Goal: Task Accomplishment & Management: Complete application form

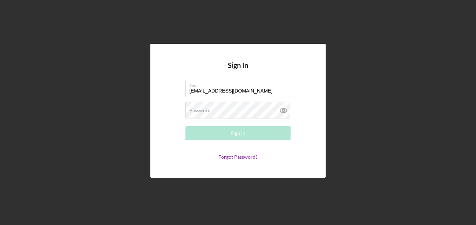
type input "[EMAIL_ADDRESS][DOMAIN_NAME]"
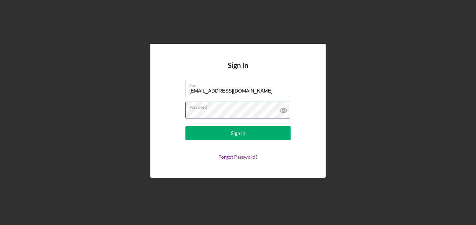
click at [186, 126] on button "Sign In" at bounding box center [238, 133] width 105 height 14
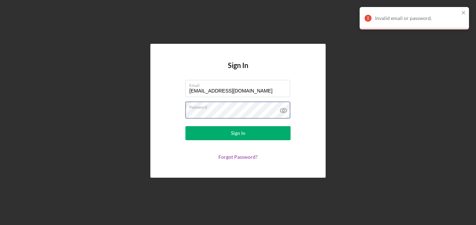
click at [186, 126] on button "Sign In" at bounding box center [238, 133] width 105 height 14
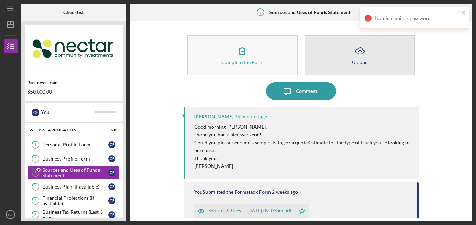
click at [359, 58] on icon "Icon/Upload" at bounding box center [361, 51] width 18 height 18
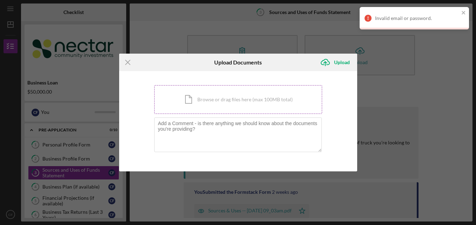
click at [200, 106] on div "Icon/Document Browse or drag files here (max 100MB total) Tap to choose files o…" at bounding box center [238, 99] width 168 height 29
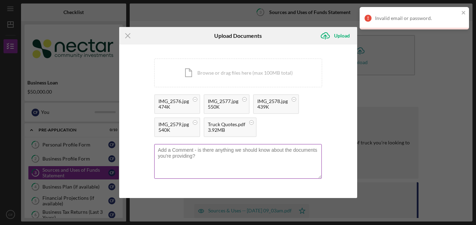
click at [178, 152] on textarea at bounding box center [238, 161] width 168 height 34
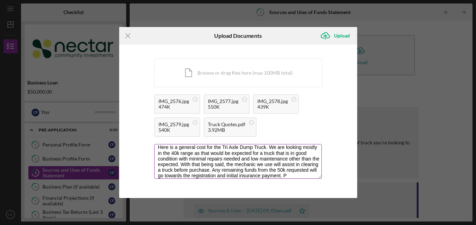
scroll to position [8, 0]
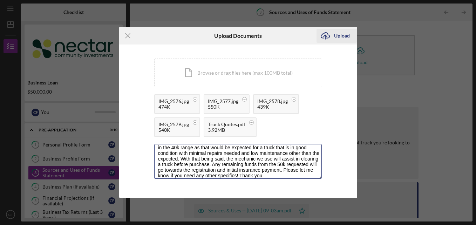
type textarea "Here is a general cost for the Tri Axle Dump Truck. We are looking mostly in th…"
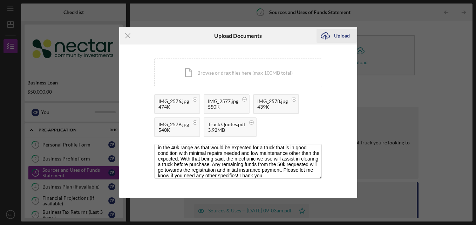
click at [336, 31] on div "Upload" at bounding box center [342, 36] width 16 height 14
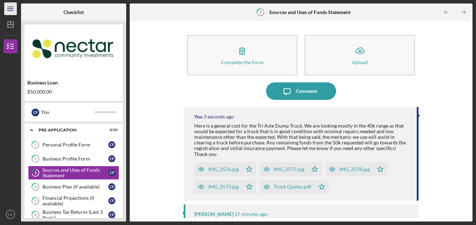
click at [10, 12] on icon "Icon/Menu" at bounding box center [11, 9] width 16 height 16
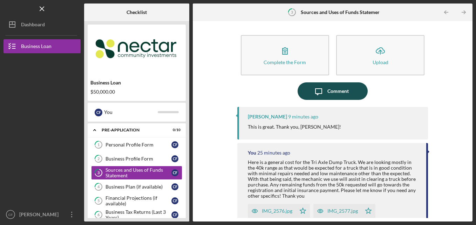
click at [333, 88] on div "Comment" at bounding box center [338, 91] width 21 height 18
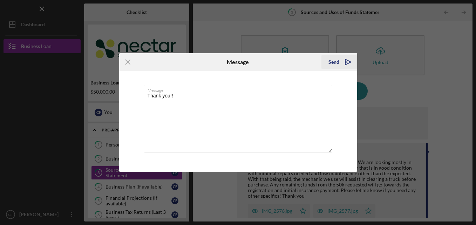
type textarea "Thank you!!"
click at [344, 62] on icon "Icon/icon-invite-send" at bounding box center [349, 62] width 18 height 18
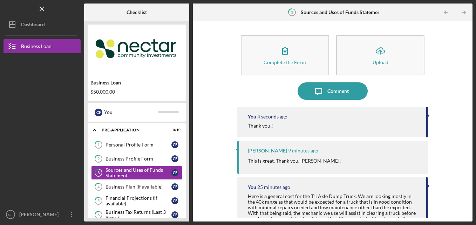
drag, startPoint x: 470, startPoint y: 105, endPoint x: 471, endPoint y: 119, distance: 14.8
click at [471, 119] on div "Complete the Form Form Icon/Upload Upload Icon/Message Comment You 4 seconds ag…" at bounding box center [333, 121] width 280 height 201
drag, startPoint x: 469, startPoint y: 109, endPoint x: 469, endPoint y: 119, distance: 9.8
click at [469, 119] on div "Complete the Form Form Icon/Upload Upload Icon/Message Comment You 5 seconds ag…" at bounding box center [333, 121] width 280 height 201
drag, startPoint x: 467, startPoint y: 103, endPoint x: 469, endPoint y: 118, distance: 14.2
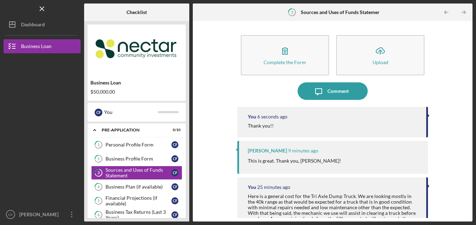
click at [469, 118] on div "Complete the Form Form Icon/Upload Upload Icon/Message Comment You 6 seconds ag…" at bounding box center [332, 122] width 273 height 194
